Goal: Find specific fact

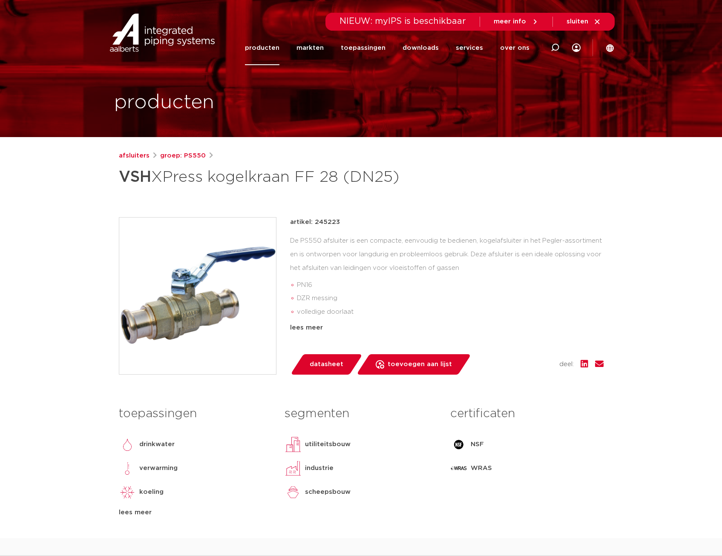
click at [326, 218] on p "artikel: 245223" at bounding box center [315, 222] width 50 height 10
copy p "245223"
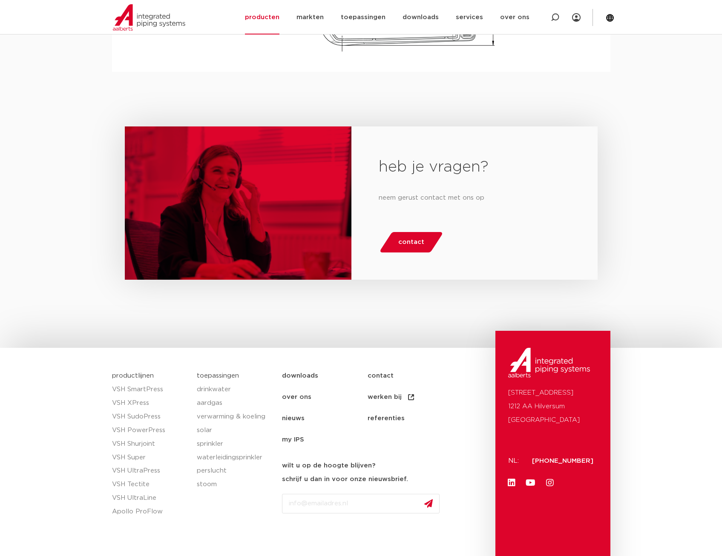
scroll to position [1343, 0]
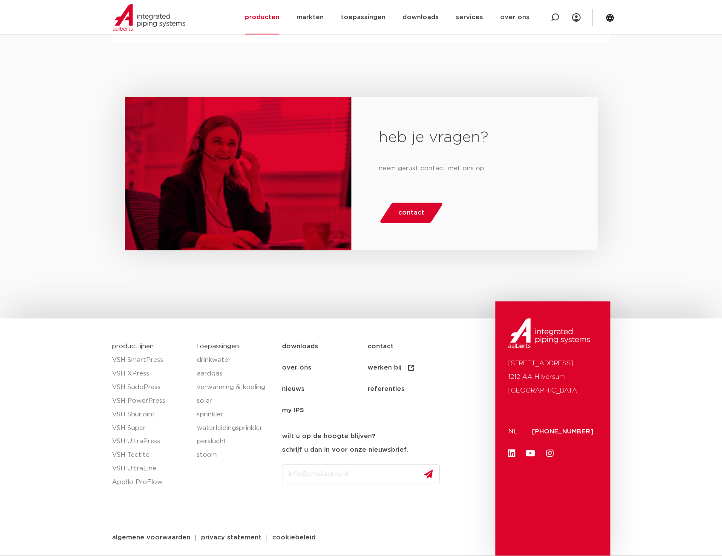
drag, startPoint x: 531, startPoint y: 434, endPoint x: 597, endPoint y: 433, distance: 65.6
click at [597, 433] on div "[STREET_ADDRESS] NL: [PHONE_NUMBER] Linkedin Youtube Instagram" at bounding box center [553, 429] width 115 height 254
copy span "[PHONE_NUMBER]"
